Goal: Navigation & Orientation: Find specific page/section

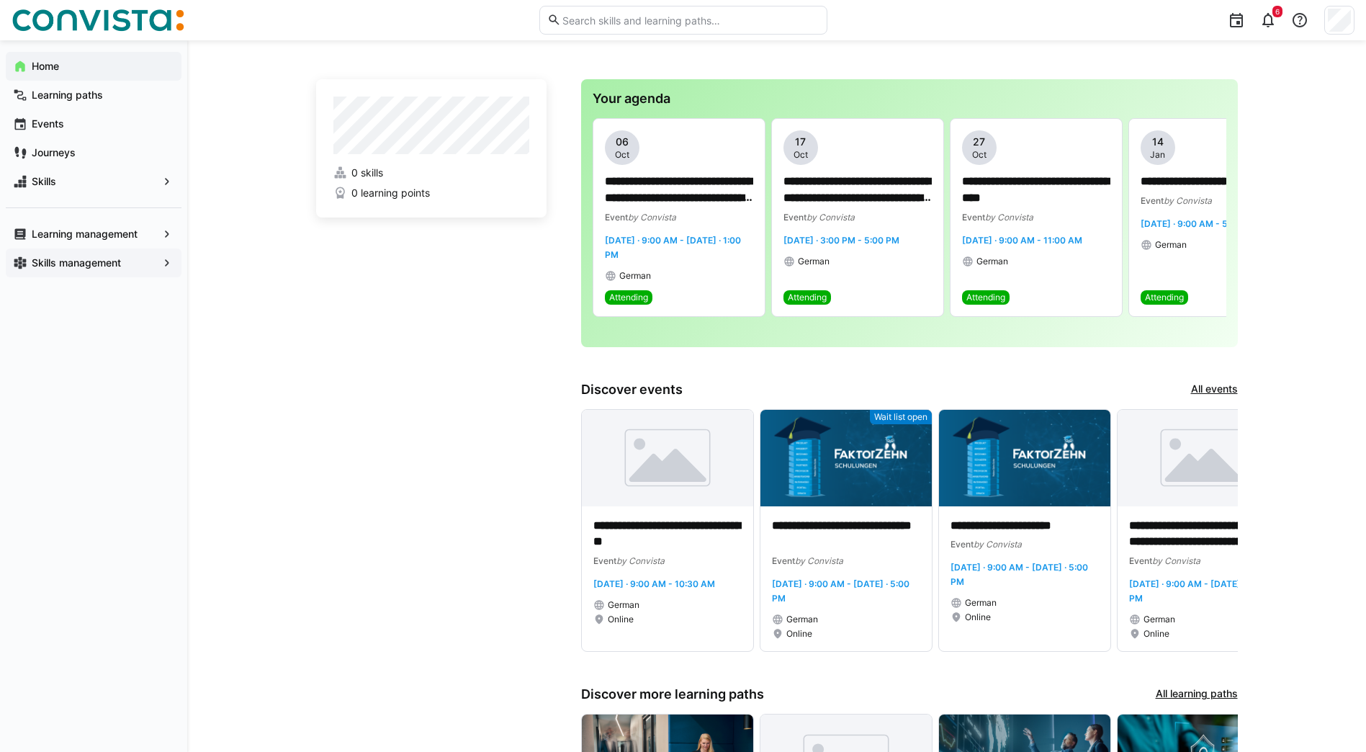
click at [0, 0] on app-navigation-label "Skills management" at bounding box center [0, 0] width 0 height 0
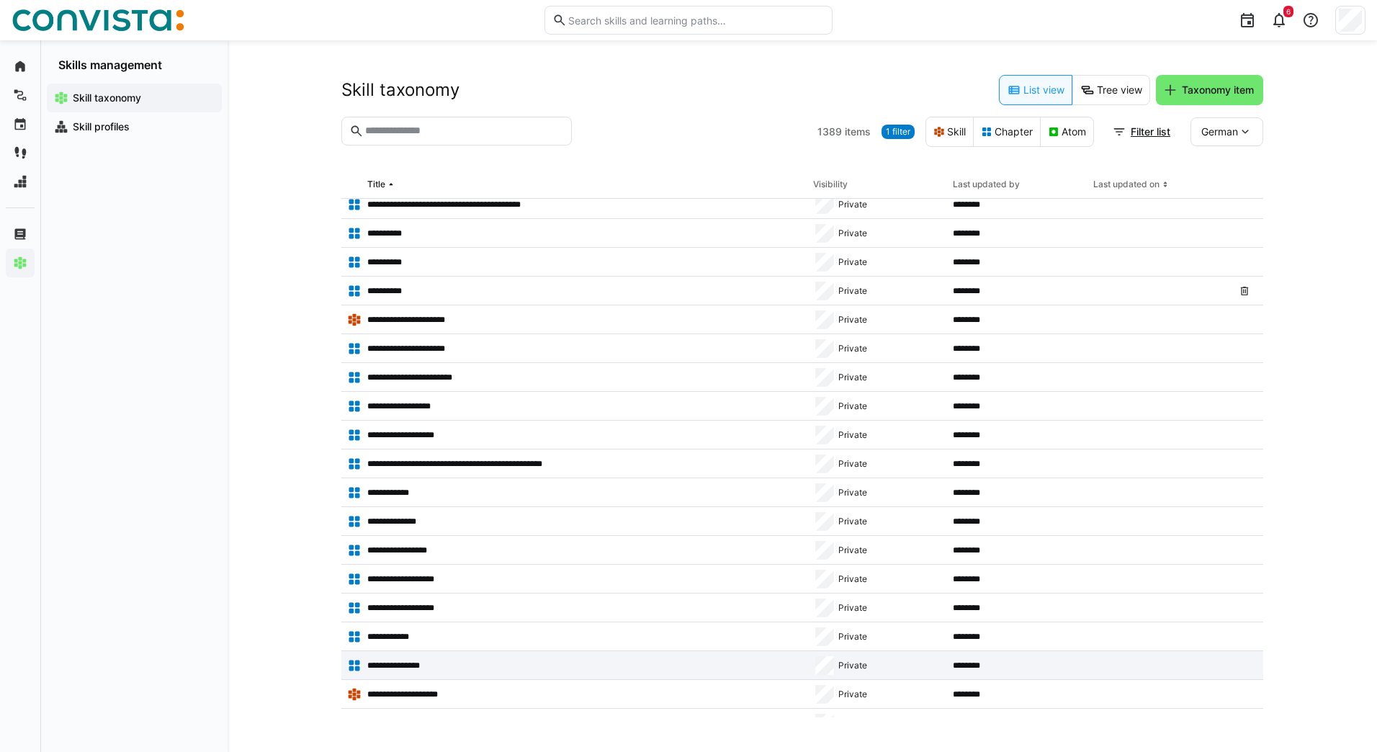
scroll to position [922, 0]
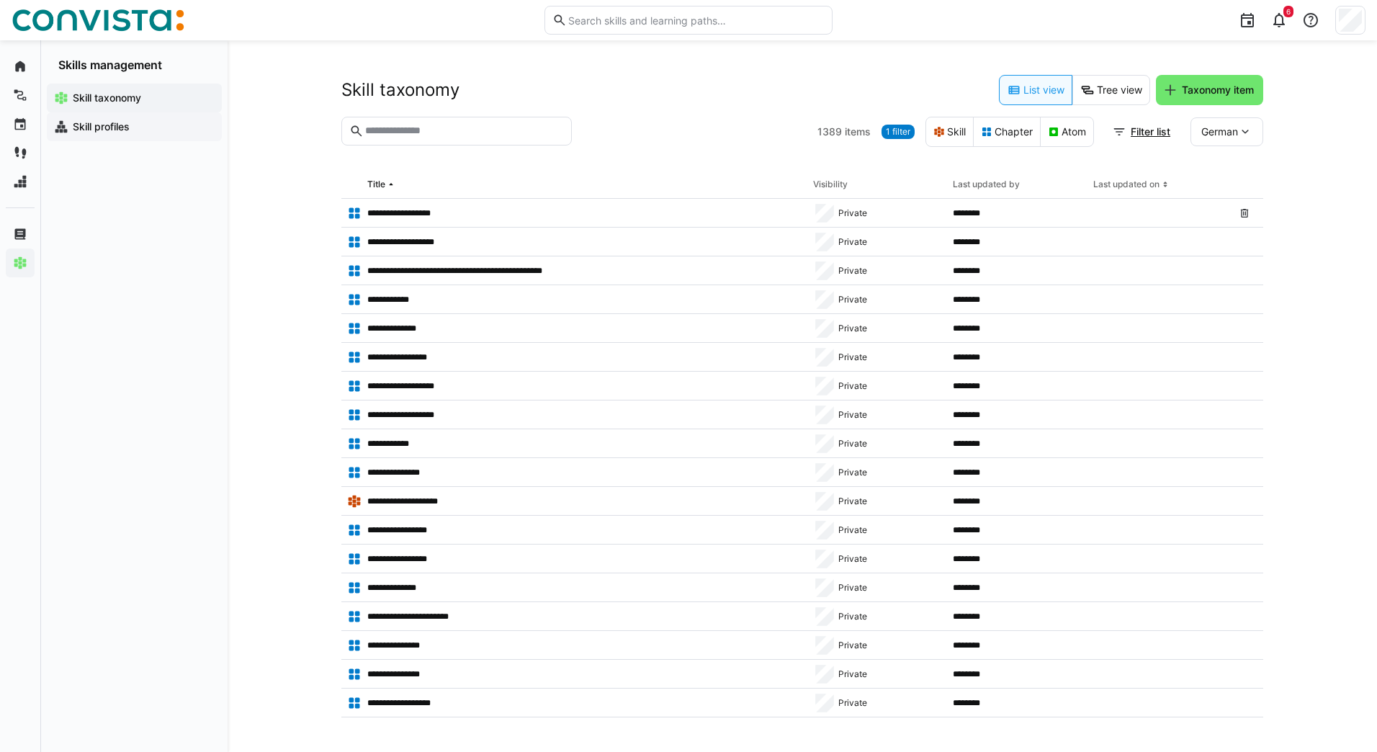
click at [134, 125] on span "Skill profiles" at bounding box center [143, 127] width 144 height 14
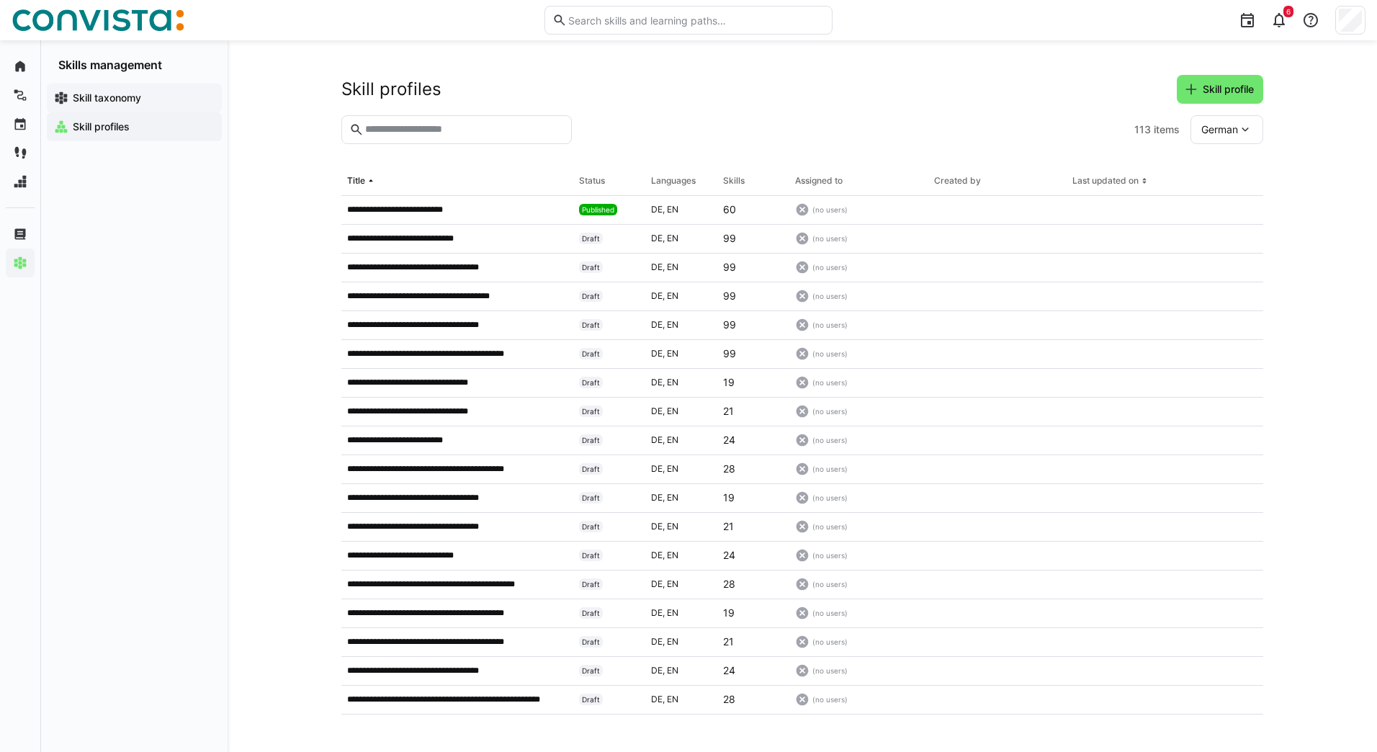
click at [143, 99] on span "Skill taxonomy" at bounding box center [143, 98] width 144 height 14
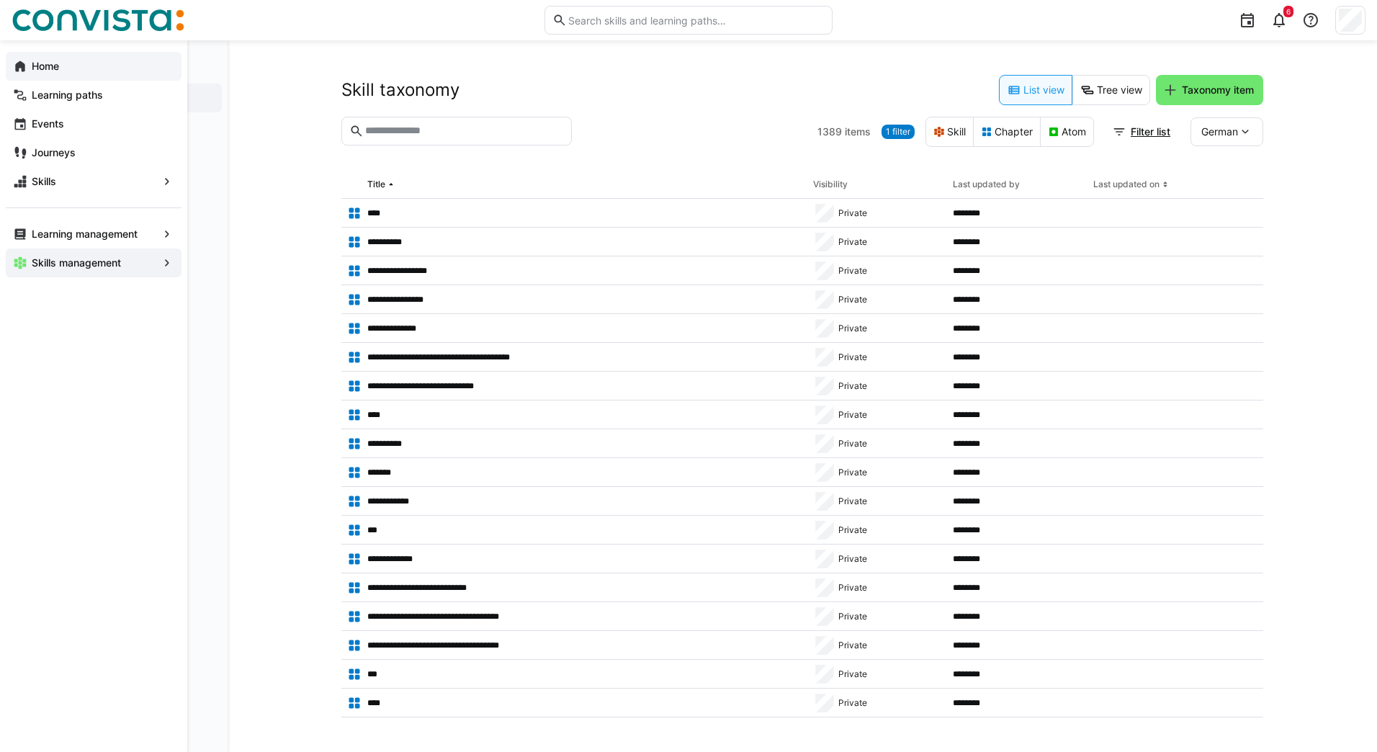
click at [13, 60] on eds-icon at bounding box center [20, 66] width 14 height 14
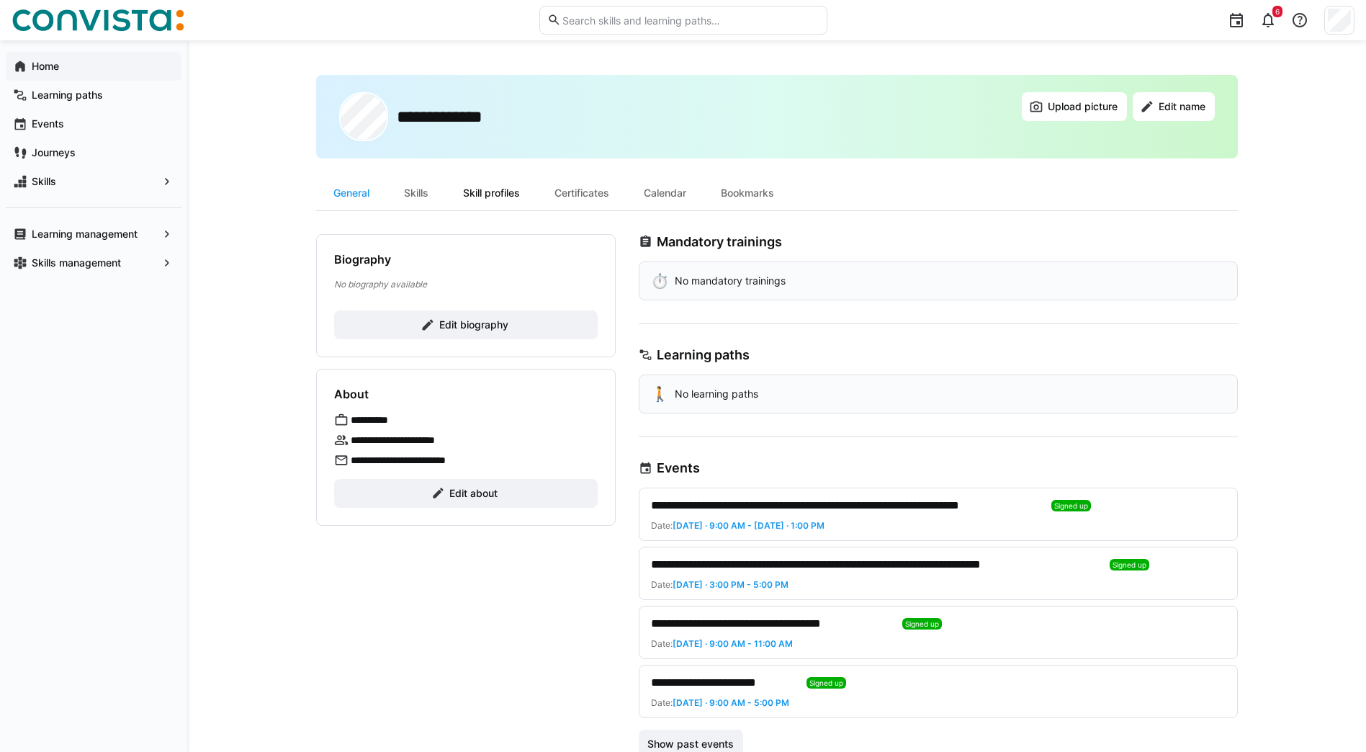
click at [488, 191] on div "Skill profiles" at bounding box center [491, 193] width 91 height 35
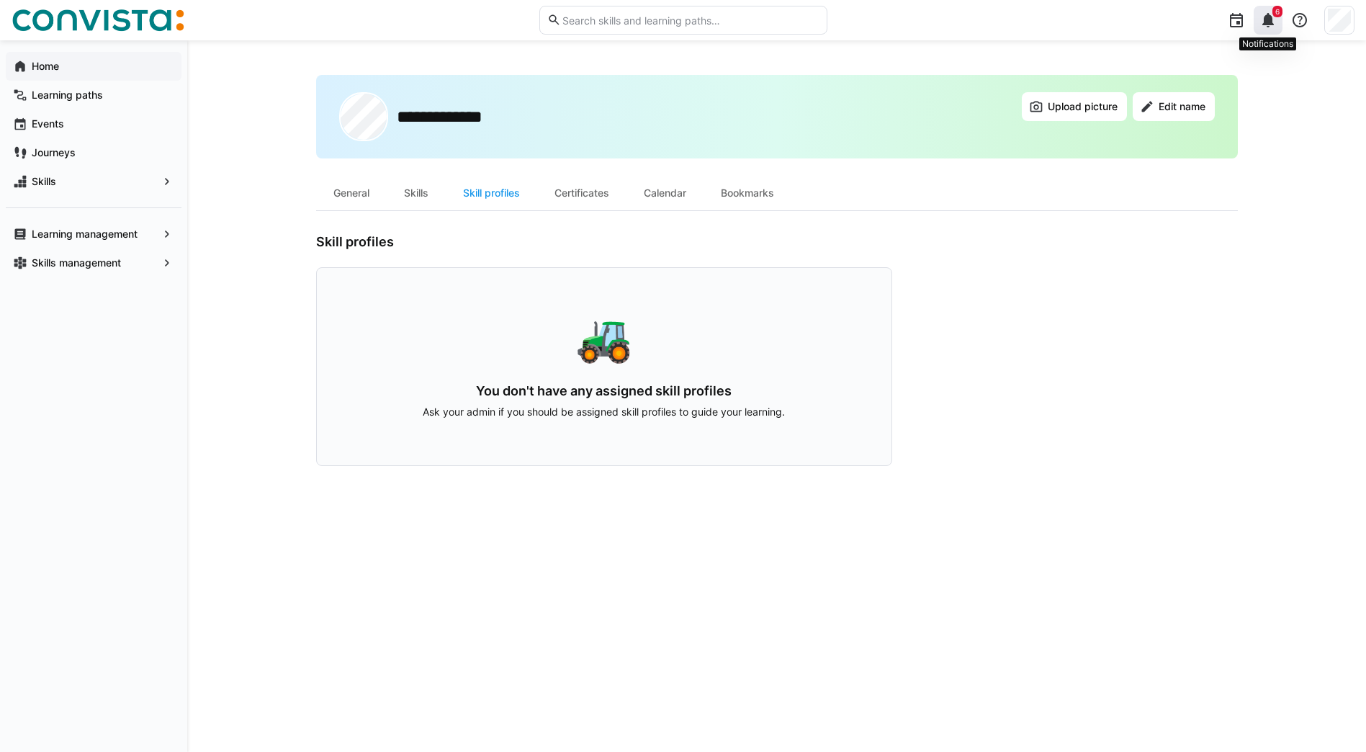
click at [1266, 24] on eds-icon at bounding box center [1268, 20] width 17 height 17
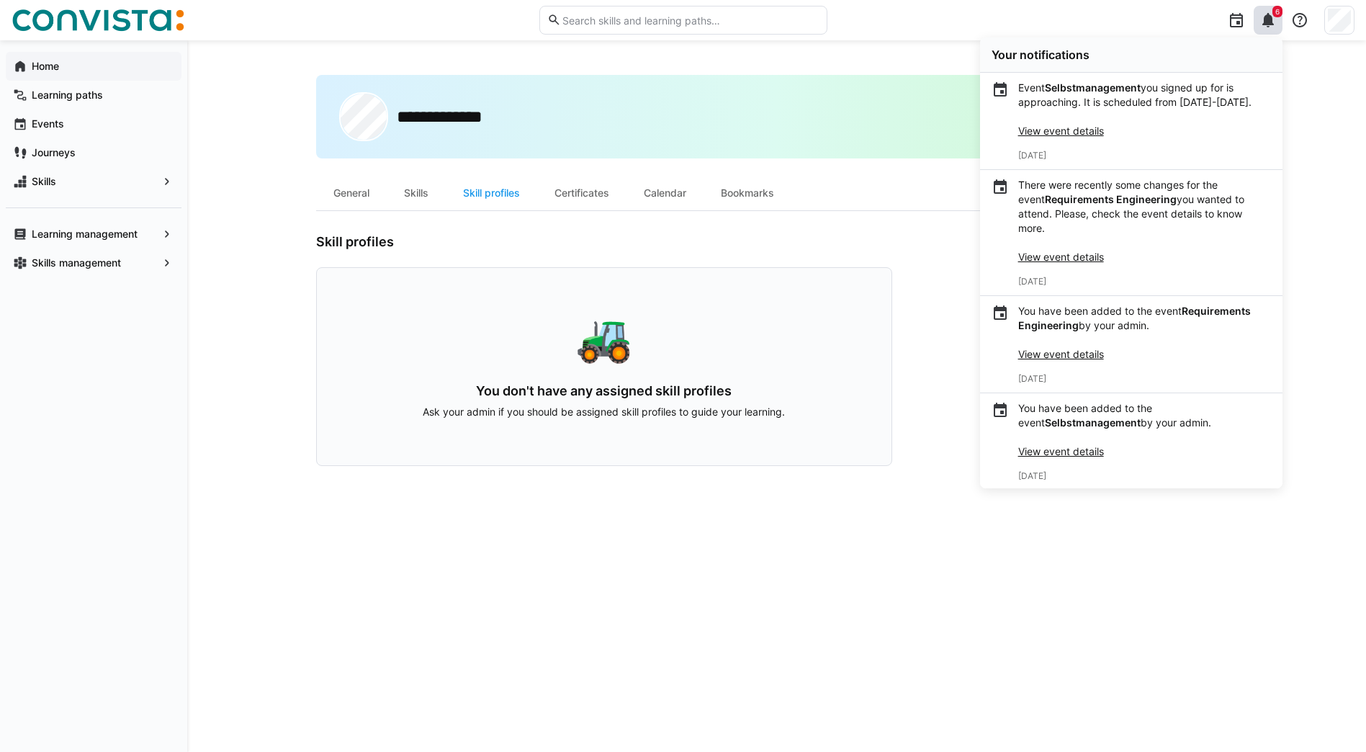
click at [1312, 156] on div "**********" at bounding box center [776, 396] width 1179 height 712
